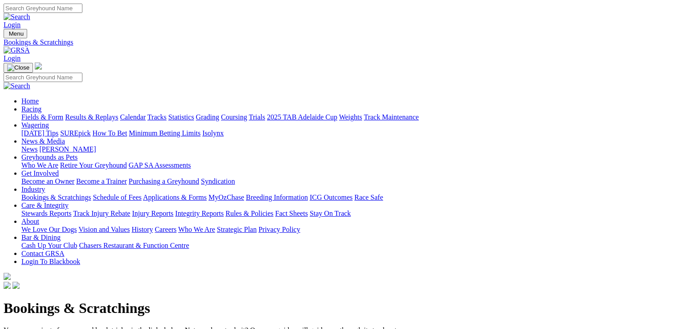
drag, startPoint x: 0, startPoint y: 0, endPoint x: 82, endPoint y: 298, distance: 309.5
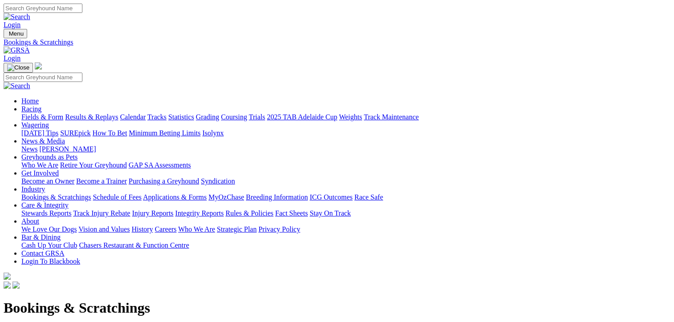
click at [118, 113] on link "Results & Replays" at bounding box center [91, 117] width 53 height 8
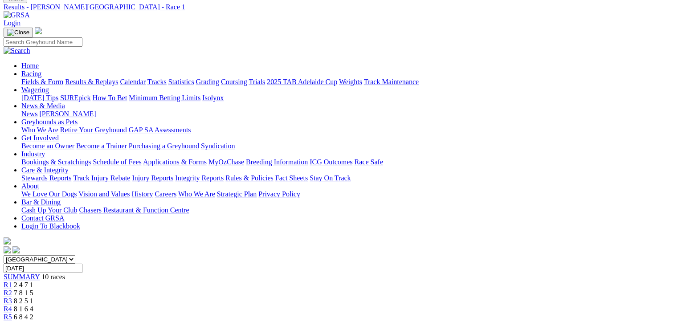
scroll to position [64, 0]
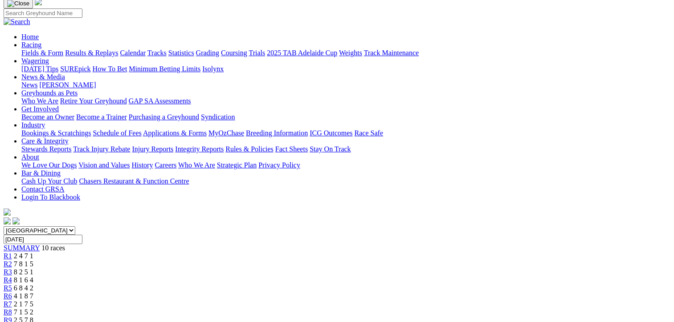
click at [65, 244] on span "10 races" at bounding box center [53, 248] width 24 height 8
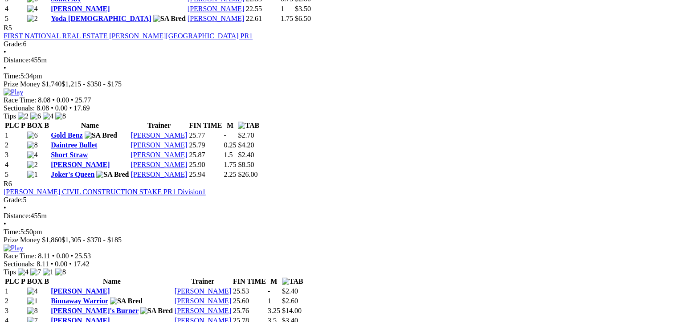
scroll to position [1119, 7]
